Goal: Transaction & Acquisition: Book appointment/travel/reservation

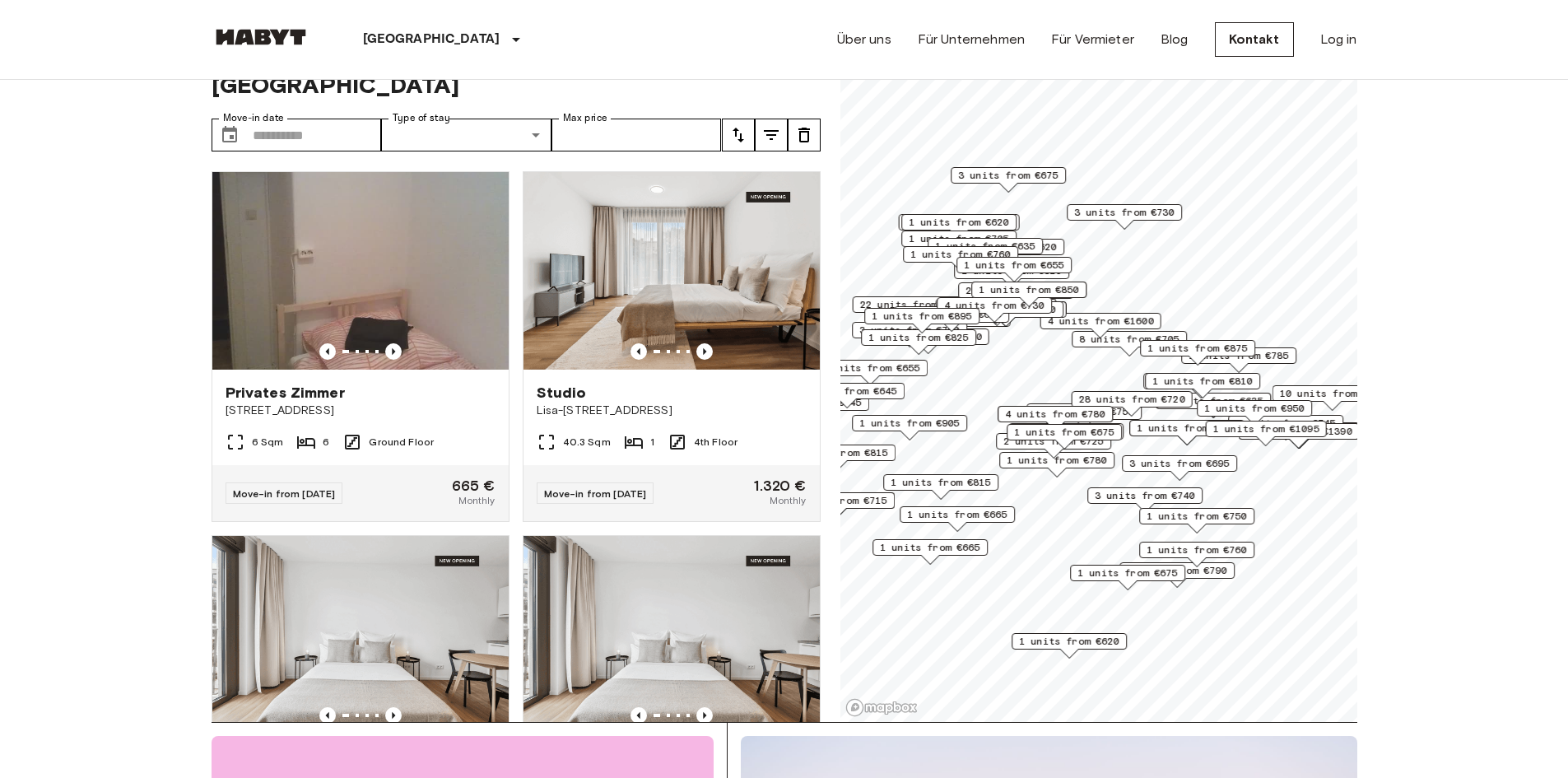
scroll to position [82, 0]
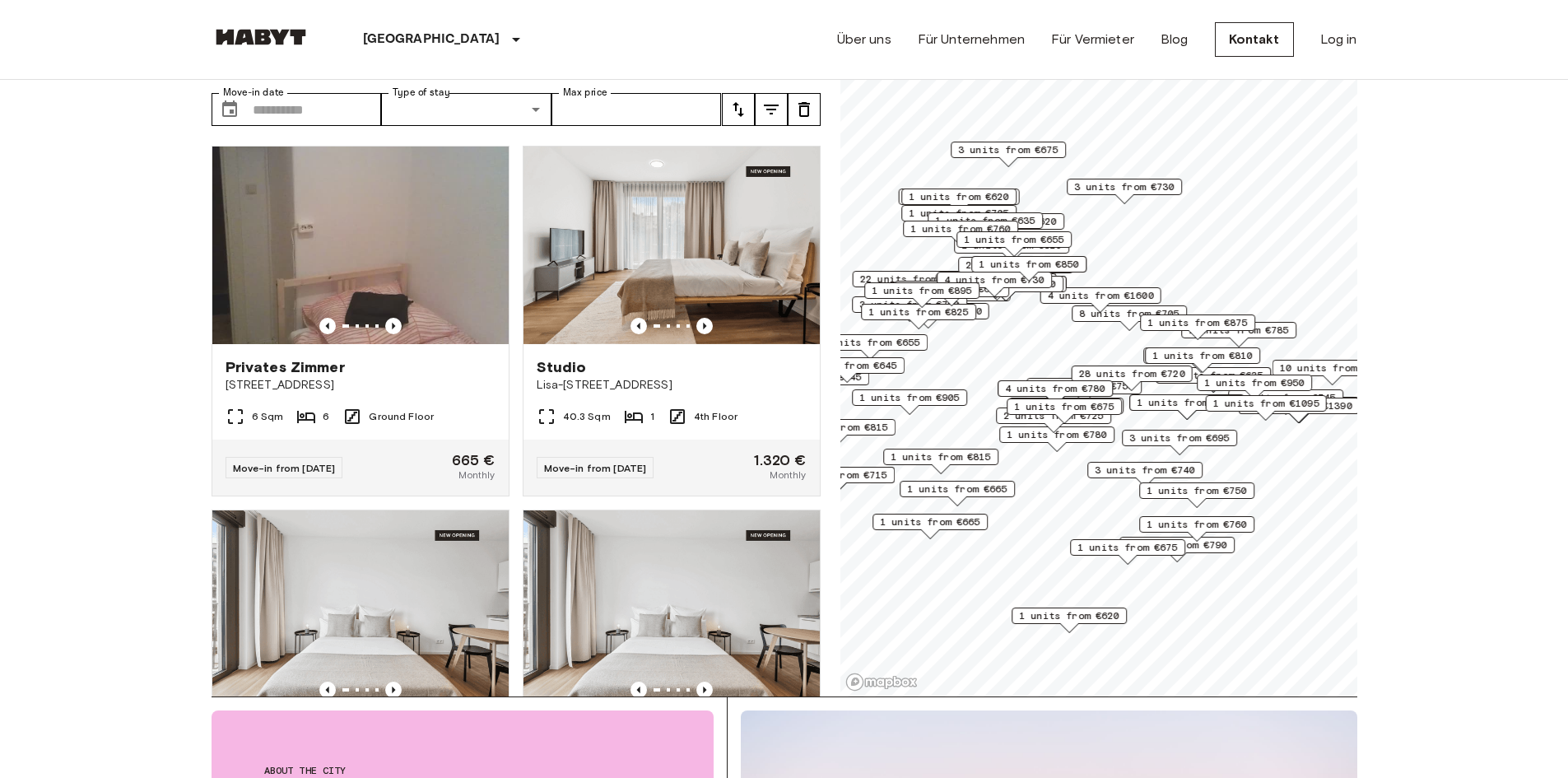
click at [1072, 617] on span "1 units from €620" at bounding box center [1069, 616] width 101 height 15
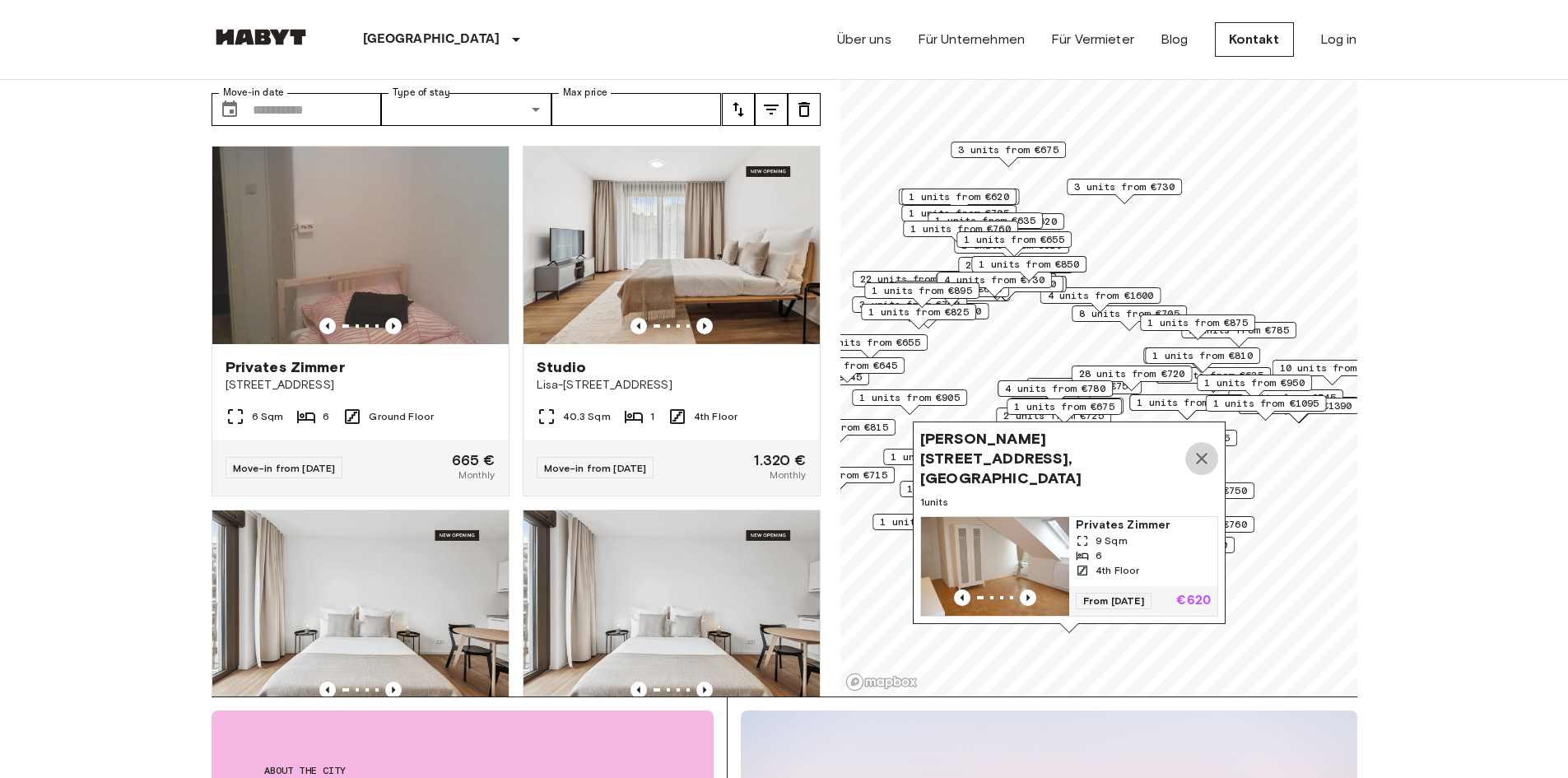
click at [1207, 452] on icon "Map marker" at bounding box center [1202, 459] width 20 height 20
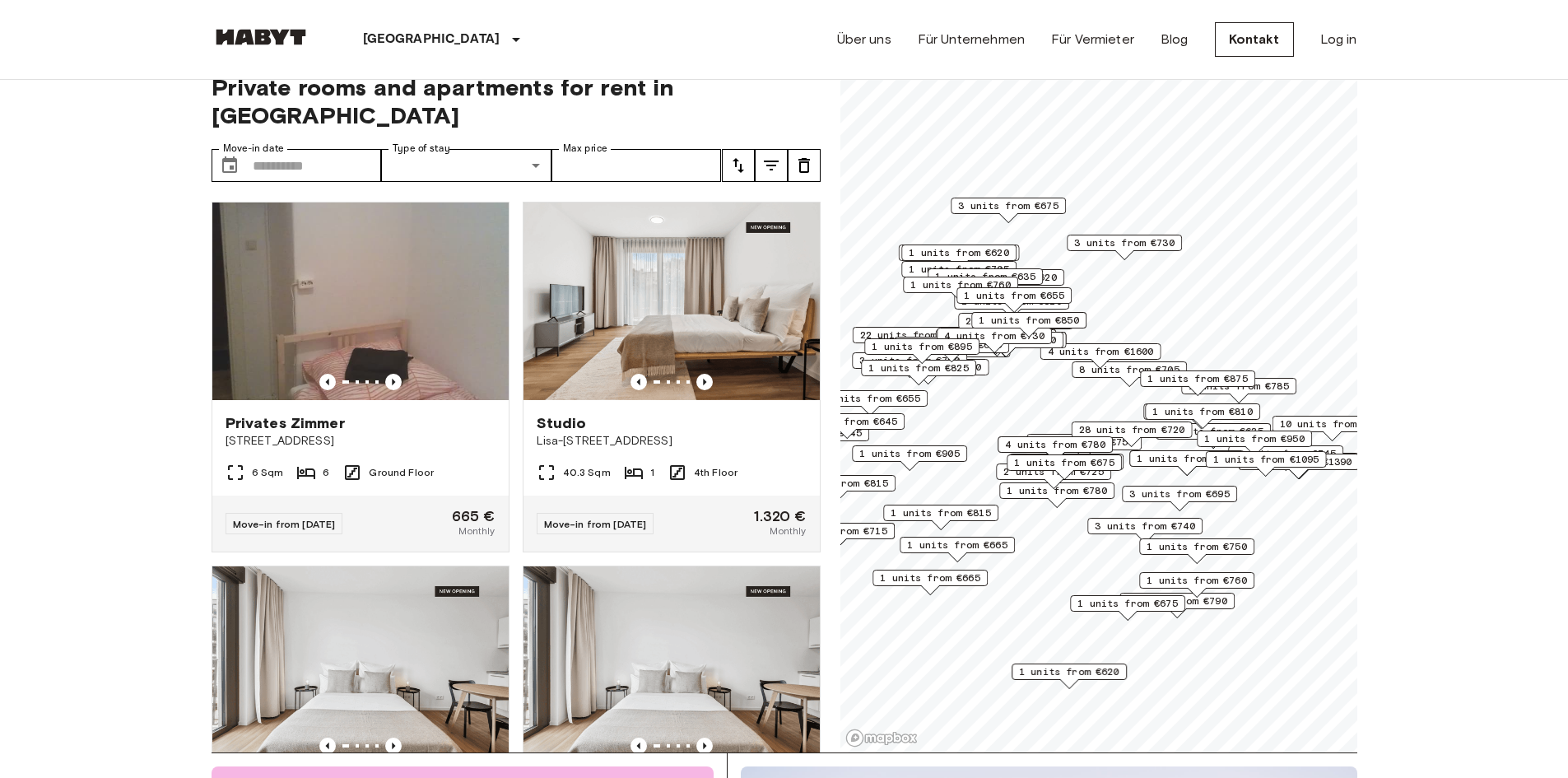
scroll to position [0, 0]
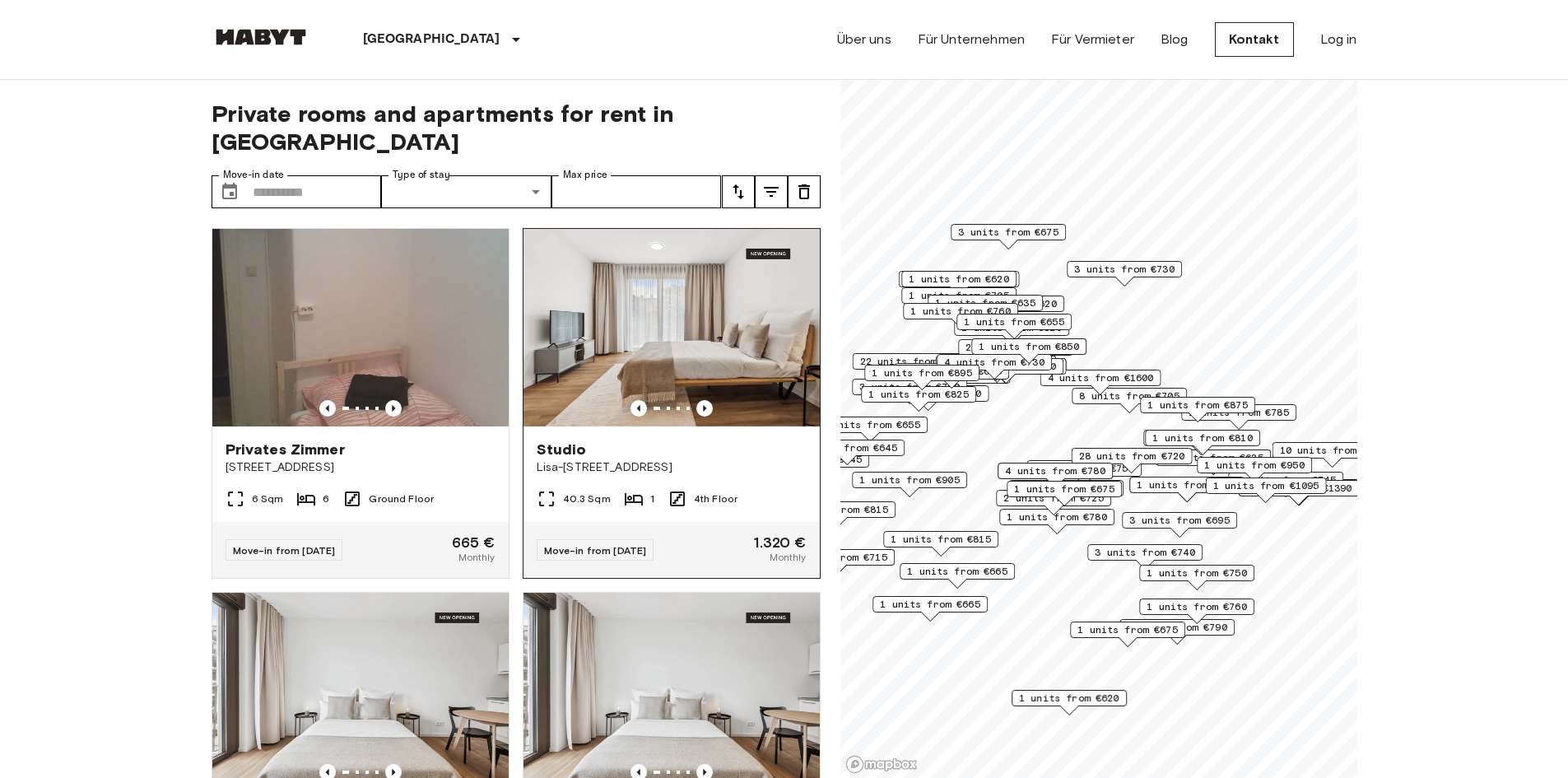
click at [605, 304] on img at bounding box center [671, 327] width 296 height 197
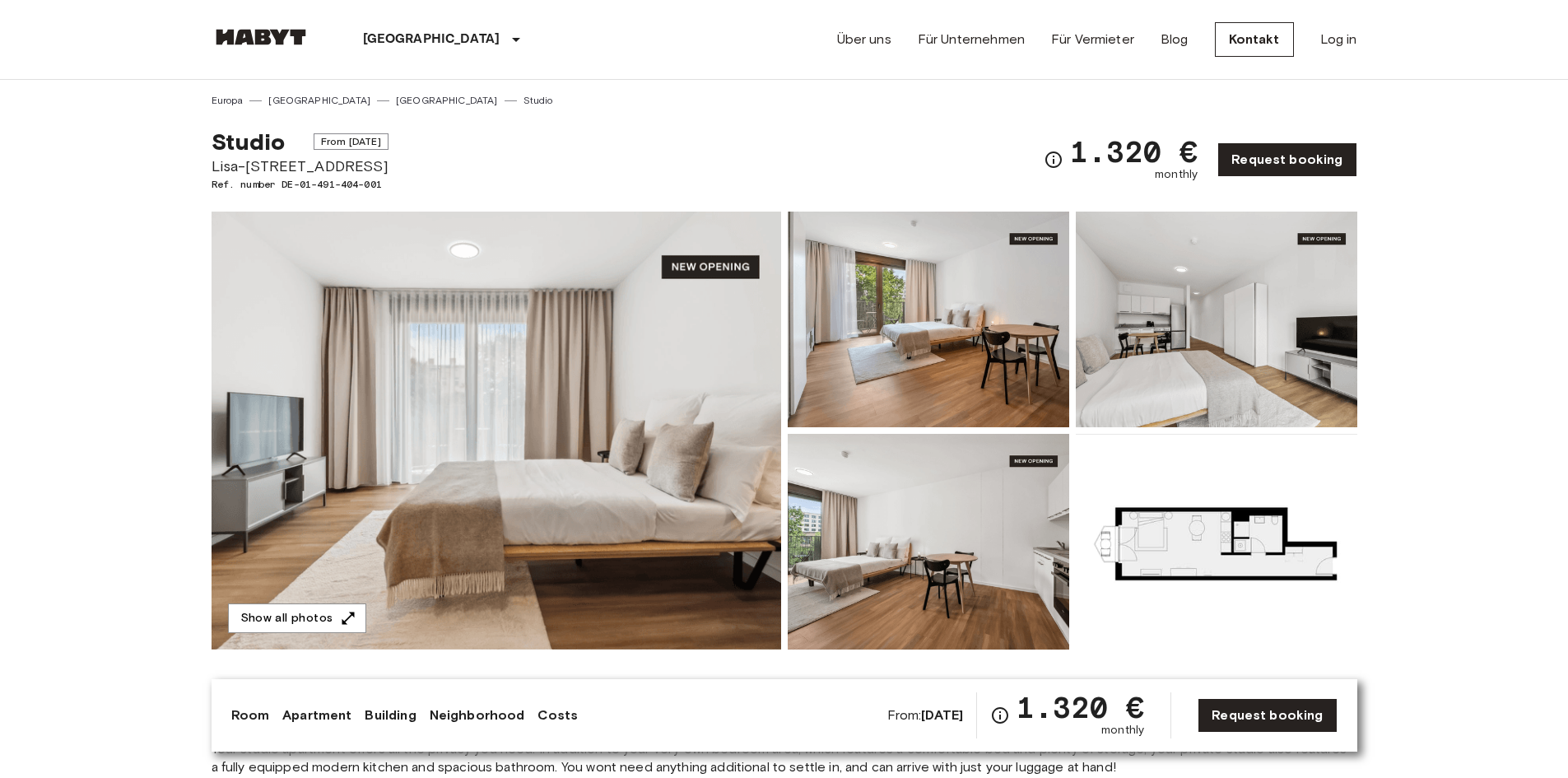
click at [978, 354] on img at bounding box center [928, 319] width 281 height 216
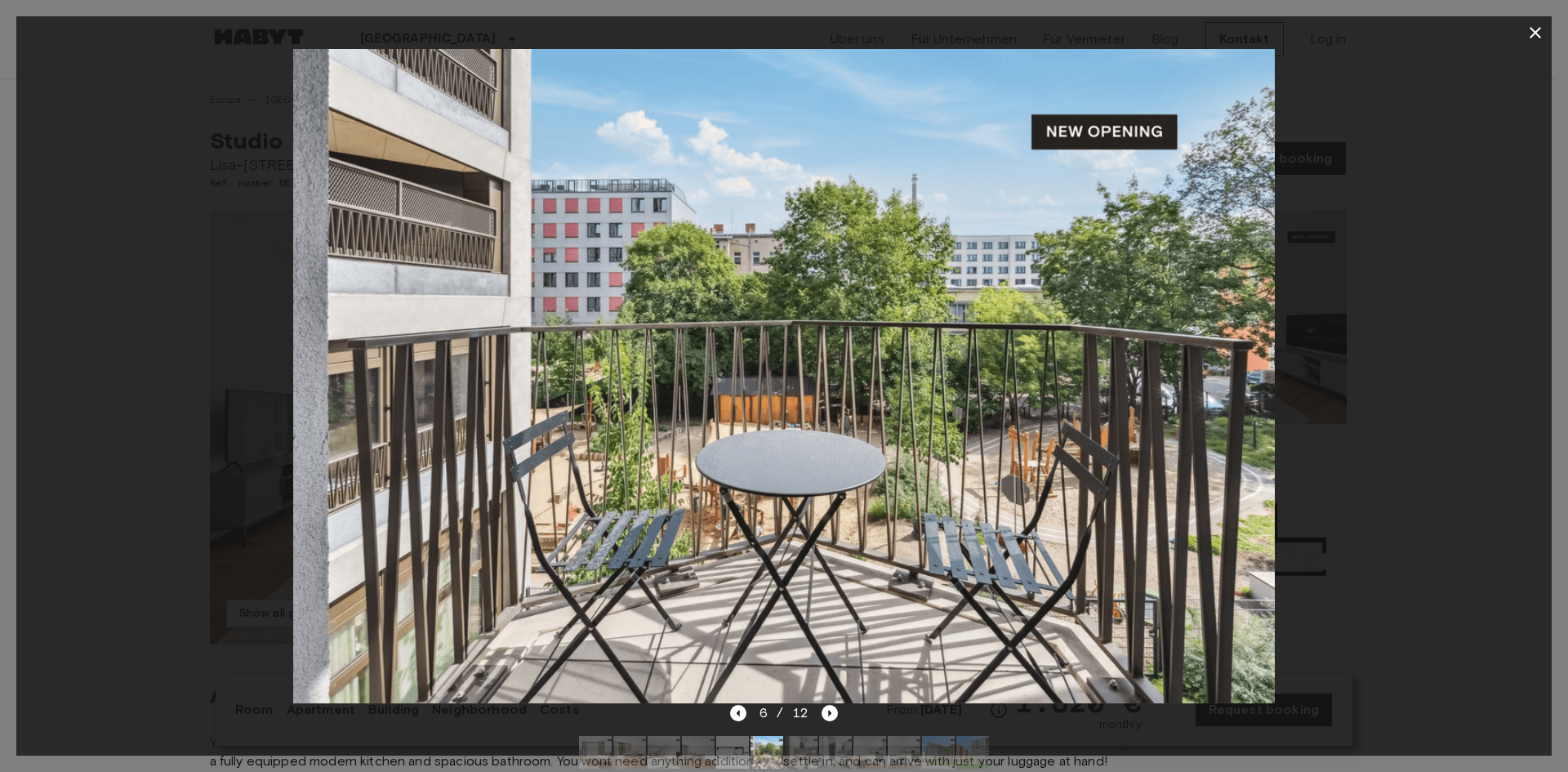
click at [1445, 364] on div at bounding box center [784, 376] width 1535 height 654
click at [1534, 32] on icon "button" at bounding box center [1535, 33] width 12 height 12
